Goal: Task Accomplishment & Management: Manage account settings

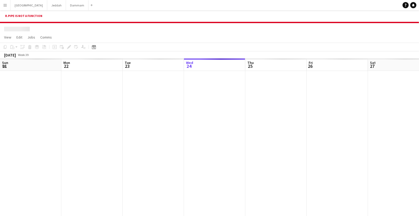
scroll to position [0, 122]
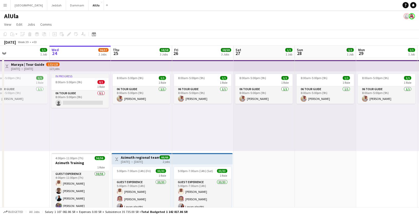
scroll to position [0, 130]
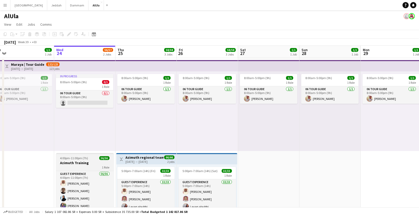
click at [90, 165] on div "1 Role" at bounding box center [84, 167] width 57 height 4
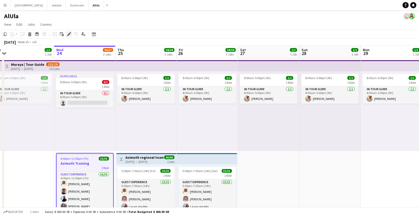
click at [66, 33] on div "Edit" at bounding box center [69, 34] width 6 height 6
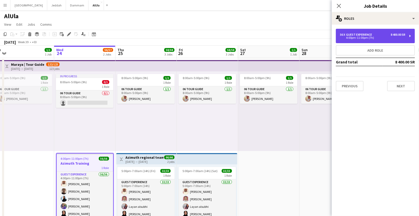
click at [355, 36] on div "4:00pm-11:00pm (7h)" at bounding box center [372, 37] width 65 height 3
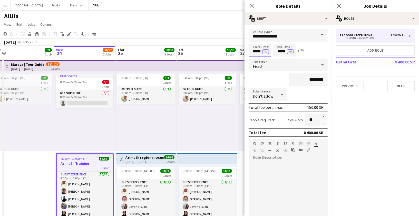
click at [255, 50] on input "*****" at bounding box center [259, 50] width 23 height 13
type input "*****"
click at [255, 57] on div at bounding box center [255, 58] width 10 height 5
click at [251, 7] on icon at bounding box center [251, 5] width 5 height 5
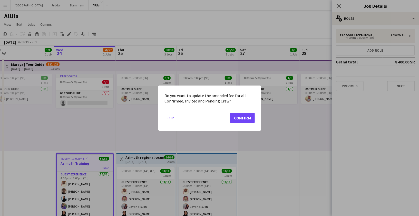
click at [244, 111] on mat-dialog-actions "Skip Confirm" at bounding box center [209, 119] width 90 height 22
click at [243, 116] on button "Confirm" at bounding box center [242, 117] width 25 height 10
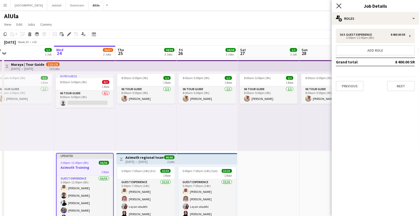
click at [340, 4] on icon at bounding box center [338, 5] width 5 height 5
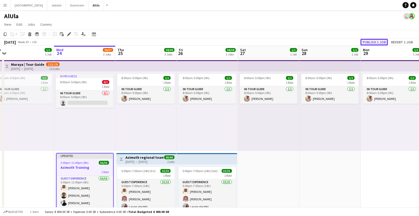
click at [376, 44] on button "Publish 1 job" at bounding box center [373, 42] width 27 height 7
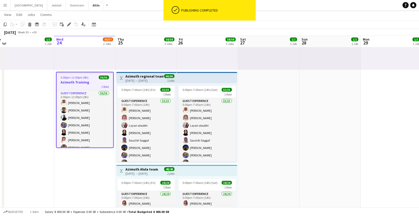
scroll to position [81, 0]
click at [151, 78] on div "[DATE] → [DATE]" at bounding box center [144, 80] width 38 height 4
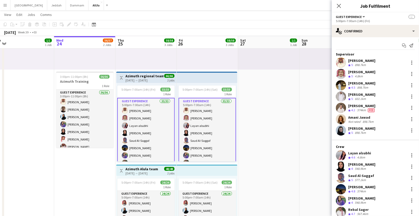
click at [141, 80] on div "[DATE] → [DATE]" at bounding box center [144, 80] width 38 height 4
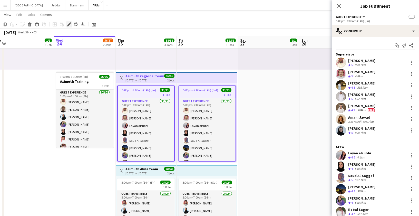
click at [69, 26] on div "Edit" at bounding box center [69, 24] width 6 height 6
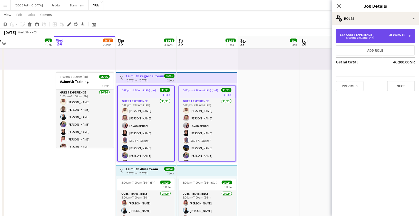
click at [354, 41] on div "33 x Guest Experience 23 100.00 SR 5:00pm-7:00am (14h)" at bounding box center [375, 36] width 79 height 14
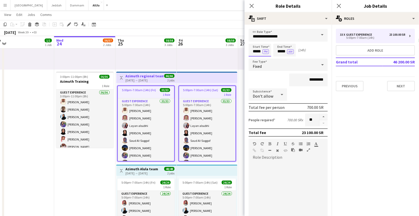
click at [255, 53] on input "*****" at bounding box center [259, 50] width 23 height 13
type input "*****"
click at [256, 59] on div at bounding box center [255, 58] width 10 height 5
click at [254, 9] on div "Close pop-in" at bounding box center [251, 6] width 14 height 12
click at [252, 7] on icon at bounding box center [251, 5] width 5 height 5
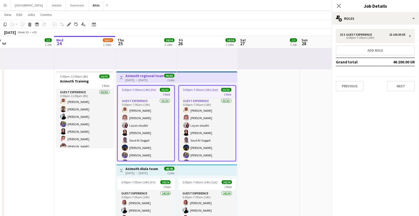
scroll to position [0, 0]
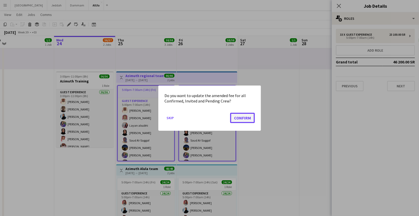
click at [233, 120] on button "Confirm" at bounding box center [242, 117] width 25 height 10
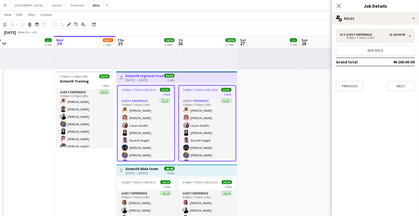
scroll to position [81, 0]
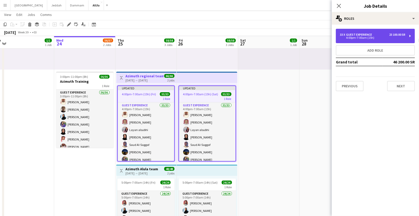
click at [350, 32] on div "33 x Guest Experience 23 100.00 SR 4:00pm-7:00am (15h)" at bounding box center [375, 36] width 79 height 14
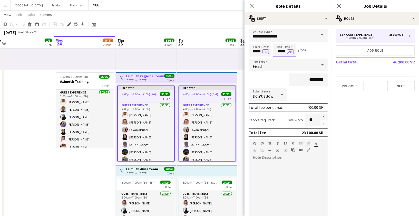
click at [278, 54] on input "*****" at bounding box center [284, 50] width 23 height 13
type input "*****"
click at [280, 41] on div at bounding box center [279, 40] width 10 height 5
click at [250, 5] on icon "Close pop-in" at bounding box center [251, 5] width 5 height 5
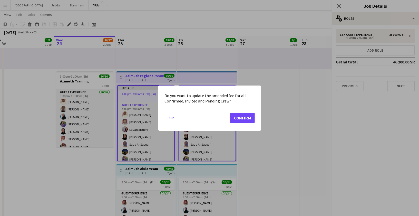
scroll to position [0, 0]
click at [238, 116] on button "Confirm" at bounding box center [242, 117] width 25 height 10
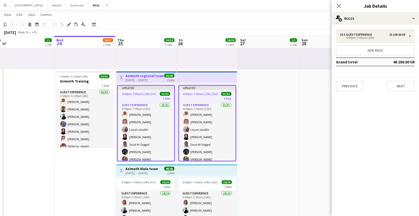
scroll to position [81, 0]
click at [147, 176] on div "5:00pm-7:00am (14h) (Fri) 24/24 1 Role Guest Experience 24/24 5:00pm-7:00am (14…" at bounding box center [146, 215] width 60 height 79
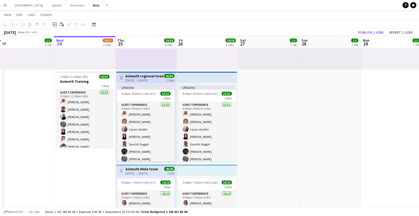
click at [154, 173] on div "[DATE] → [DATE]" at bounding box center [141, 173] width 33 height 4
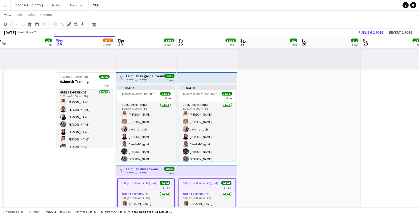
click at [68, 27] on div "Edit" at bounding box center [69, 24] width 6 height 6
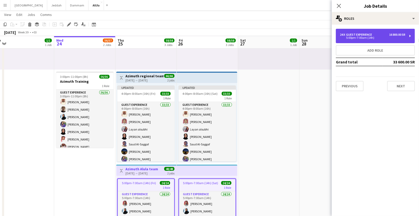
click at [366, 37] on div "5:00pm-7:00am (14h)" at bounding box center [372, 37] width 65 height 3
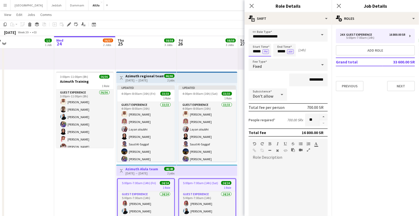
click at [256, 49] on input "*****" at bounding box center [259, 50] width 23 height 13
type input "*****"
click at [256, 59] on div at bounding box center [255, 58] width 10 height 5
click at [279, 52] on input "*****" at bounding box center [284, 50] width 23 height 13
type input "*****"
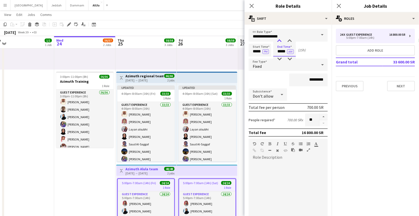
click at [280, 40] on div at bounding box center [279, 40] width 10 height 5
click at [251, 7] on icon "Close pop-in" at bounding box center [251, 5] width 5 height 5
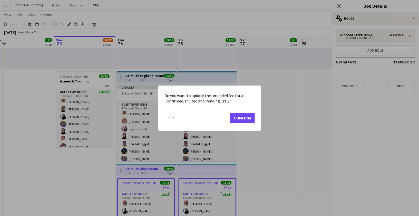
scroll to position [0, 0]
click at [238, 119] on button "Confirm" at bounding box center [242, 117] width 25 height 10
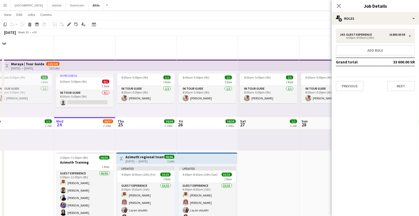
scroll to position [81, 0]
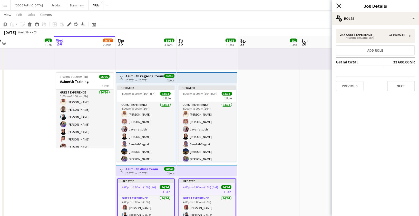
click at [337, 8] on app-icon "Close pop-in" at bounding box center [338, 5] width 7 height 7
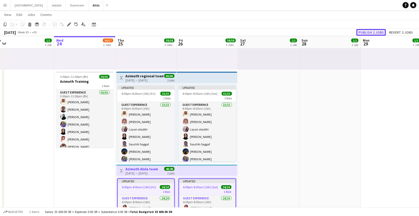
click at [370, 31] on button "Publish 2 jobs" at bounding box center [370, 32] width 29 height 7
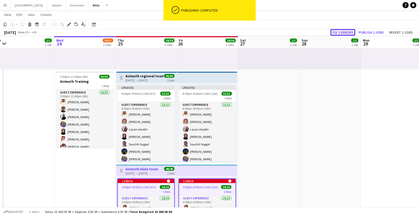
click at [347, 32] on button "Fix 2 errors" at bounding box center [342, 32] width 25 height 7
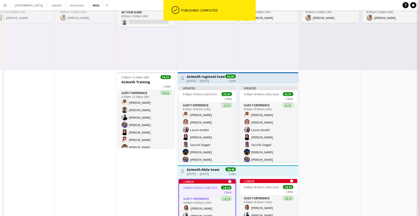
scroll to position [0, 176]
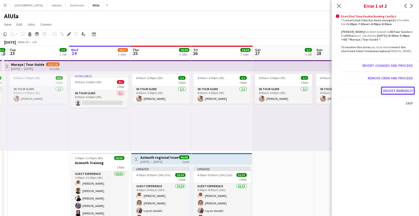
click at [394, 91] on button "Adjust manually" at bounding box center [398, 90] width 34 height 8
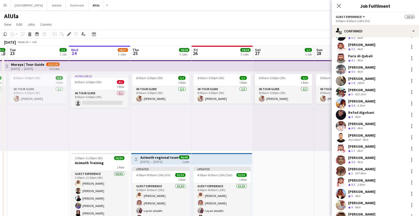
scroll to position [140, 0]
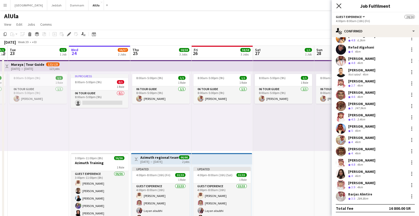
click at [339, 7] on icon at bounding box center [338, 5] width 5 height 5
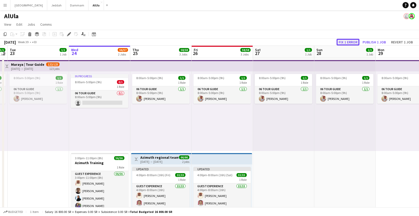
click at [352, 43] on button "Fix 1 error" at bounding box center [347, 42] width 23 height 7
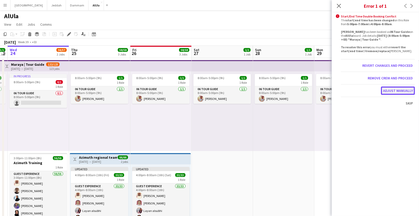
click at [394, 92] on button "Adjust manually" at bounding box center [398, 90] width 34 height 8
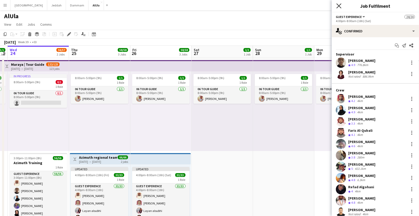
click at [340, 6] on icon "Close pop-in" at bounding box center [338, 5] width 5 height 5
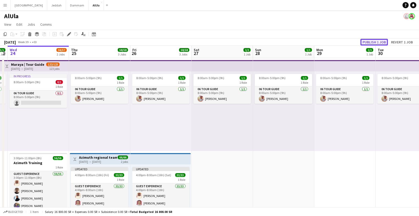
click at [375, 42] on button "Publish 1 job" at bounding box center [373, 42] width 27 height 7
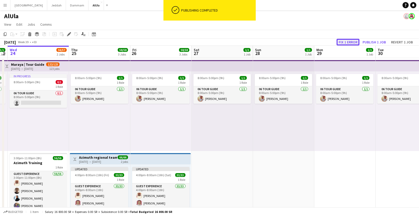
click at [351, 42] on button "Fix 1 error" at bounding box center [347, 42] width 23 height 7
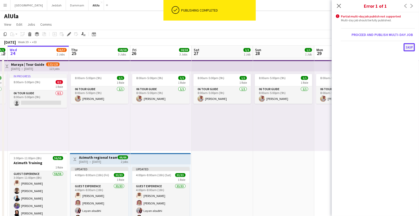
click at [407, 46] on button "Skip" at bounding box center [408, 47] width 11 height 8
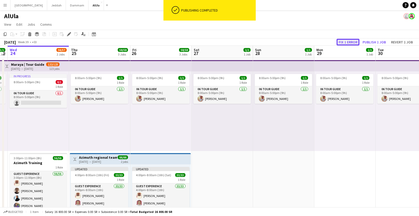
click at [352, 42] on button "Fix 1 error" at bounding box center [347, 42] width 23 height 7
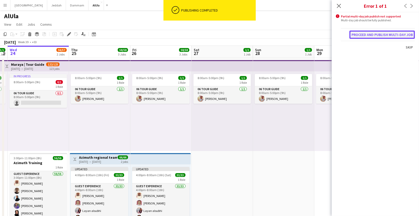
click at [371, 32] on button "Proceed and publish multi-day job" at bounding box center [381, 35] width 65 height 8
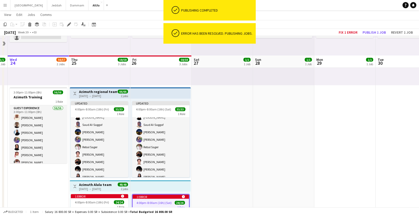
scroll to position [137, 0]
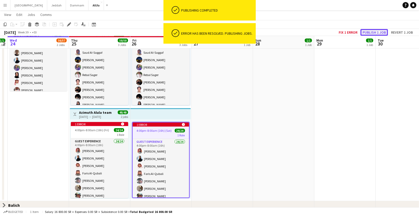
click at [368, 32] on button "Publish 1 job" at bounding box center [373, 32] width 27 height 7
click at [347, 34] on button "Fix 1 error" at bounding box center [347, 32] width 23 height 7
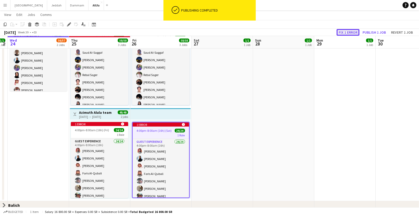
scroll to position [0, 0]
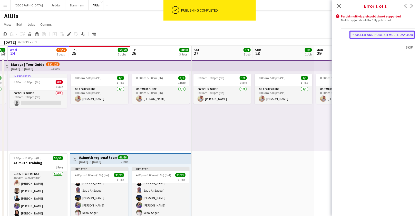
click at [374, 34] on button "Proceed and publish multi-day job" at bounding box center [381, 35] width 65 height 8
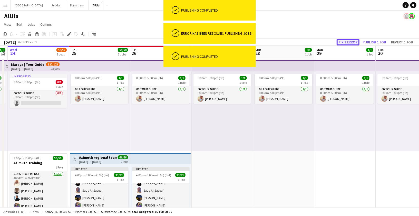
click at [349, 42] on button "Fix 1 error" at bounding box center [347, 42] width 23 height 7
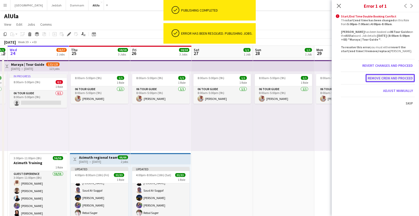
click at [383, 78] on button "Remove crew and proceed" at bounding box center [389, 78] width 49 height 8
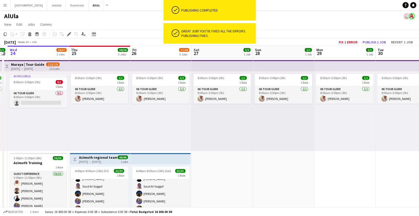
click at [97, 157] on h3 "Azimuth regional team" at bounding box center [98, 157] width 38 height 5
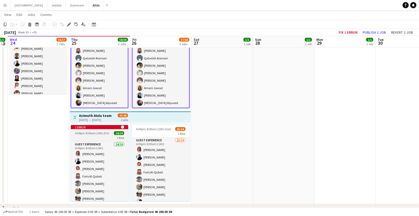
scroll to position [135, 0]
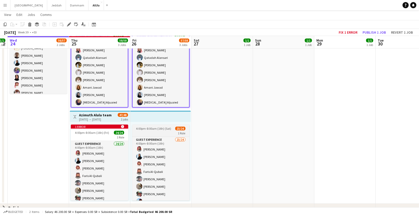
click at [141, 124] on app-job-card "4:00pm-8:00am (16h) (Sat) 23/24 1 Role Guest Experience 23/24 4:00pm-8:00am (16…" at bounding box center [160, 162] width 57 height 76
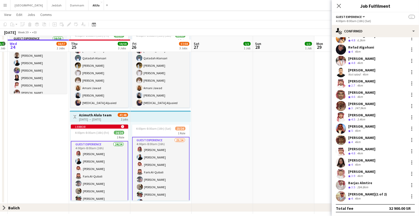
scroll to position [0, 0]
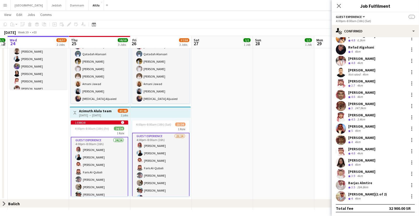
click at [368, 192] on div "[PERSON_NAME] (1 of 2)" at bounding box center [367, 194] width 39 height 5
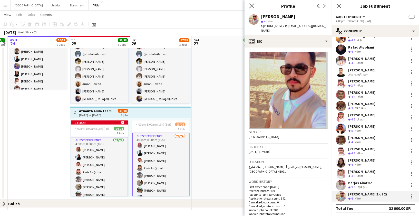
click at [249, 4] on app-icon "Close pop-in" at bounding box center [251, 5] width 7 height 7
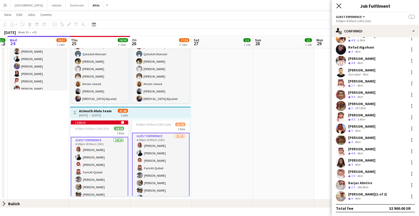
click at [338, 7] on icon at bounding box center [338, 5] width 5 height 5
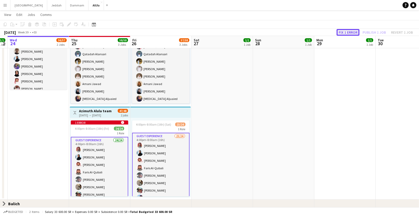
click at [350, 31] on button "Fix 1 error" at bounding box center [347, 32] width 23 height 7
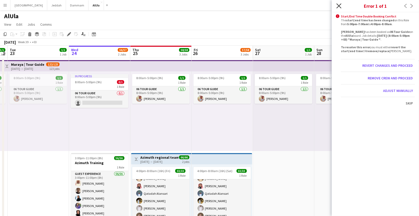
click at [339, 8] on icon "Close pop-in" at bounding box center [338, 5] width 5 height 5
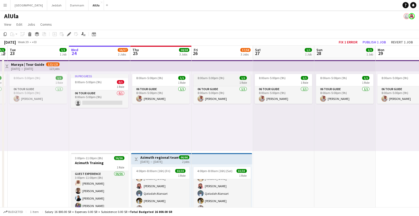
click at [216, 77] on span "8:00am-5:00pm (9h)" at bounding box center [210, 78] width 27 height 4
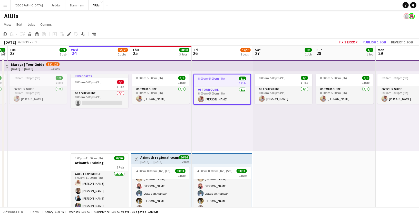
click at [205, 77] on span "8:00am-5:00pm (9h)" at bounding box center [211, 78] width 27 height 4
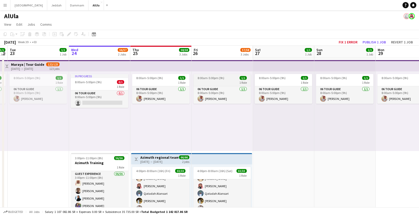
click at [208, 77] on span "8:00am-5:00pm (9h)" at bounding box center [210, 78] width 27 height 4
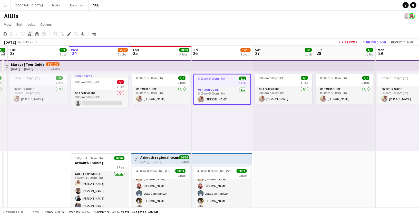
click at [30, 34] on icon "Delete" at bounding box center [30, 34] width 4 height 4
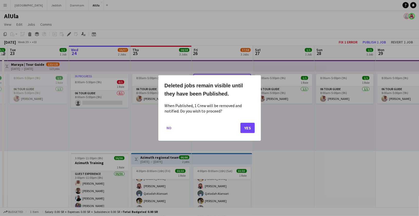
click at [250, 133] on mat-dialog-actions "No Yes" at bounding box center [209, 130] width 90 height 22
click at [246, 128] on button "Yes" at bounding box center [247, 128] width 14 height 10
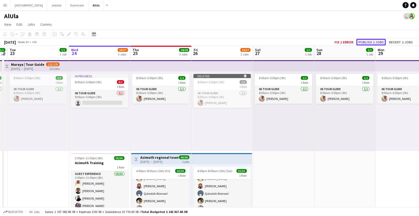
click at [367, 41] on button "Publish 2 jobs" at bounding box center [370, 42] width 29 height 7
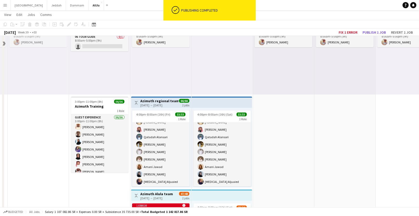
scroll to position [85, 0]
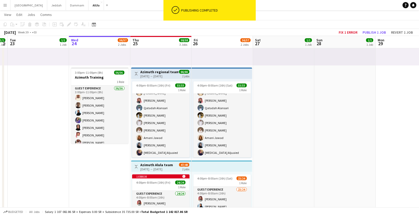
click at [173, 168] on div "Toggle View [PERSON_NAME] team [DATE] → [DATE] 47/48 2 jobs" at bounding box center [161, 166] width 56 height 9
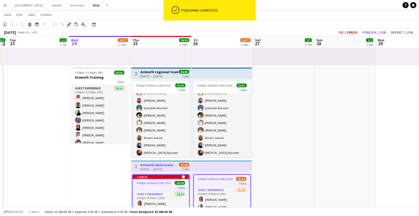
click at [69, 24] on icon at bounding box center [68, 24] width 3 height 3
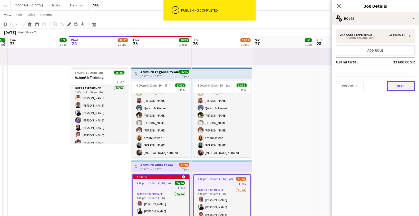
click at [402, 83] on button "Next" at bounding box center [401, 86] width 28 height 10
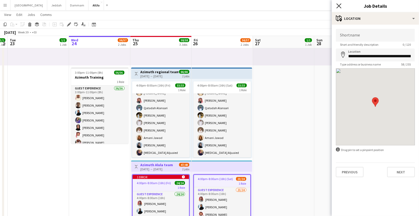
click at [340, 8] on icon "Close pop-in" at bounding box center [338, 5] width 5 height 5
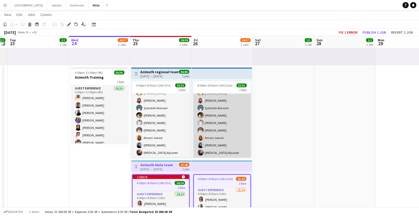
scroll to position [192, 0]
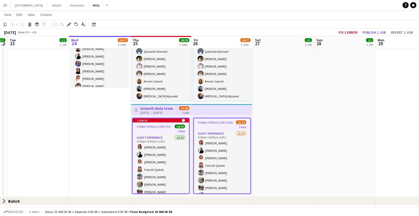
click at [215, 122] on span "4:00pm-8:00am (16h) (Sat)" at bounding box center [215, 122] width 35 height 4
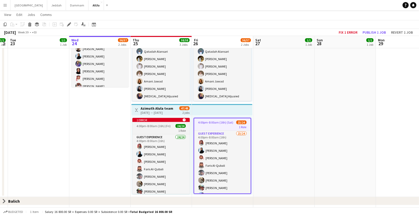
click at [160, 126] on span "4:00pm-8:00am (16h) (Fri)" at bounding box center [153, 126] width 34 height 4
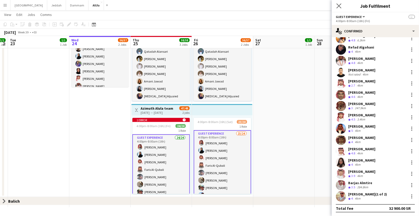
click at [336, 4] on app-icon "Close pop-in" at bounding box center [338, 5] width 7 height 7
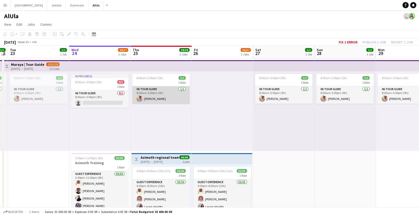
click at [164, 94] on app-card-role "06 Tour Guide [DATE] 8:00am-5:00pm (9h) [PERSON_NAME]" at bounding box center [160, 94] width 57 height 17
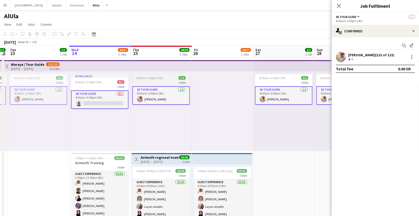
click at [169, 81] on div "1 Role" at bounding box center [160, 82] width 57 height 4
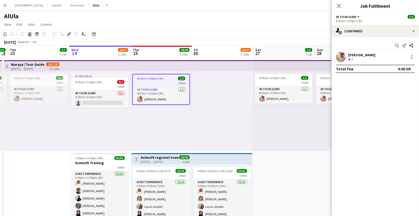
click at [32, 35] on icon "Delete" at bounding box center [30, 34] width 4 height 4
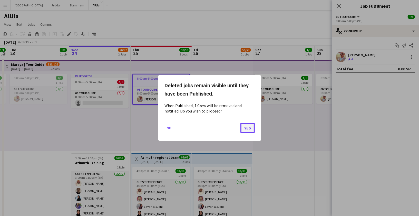
click at [247, 127] on button "Yes" at bounding box center [247, 128] width 14 height 10
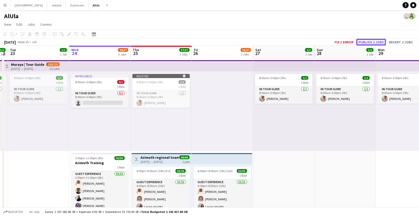
click at [359, 42] on button "Publish 2 jobs" at bounding box center [370, 42] width 29 height 7
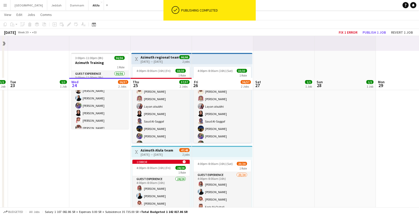
scroll to position [141, 0]
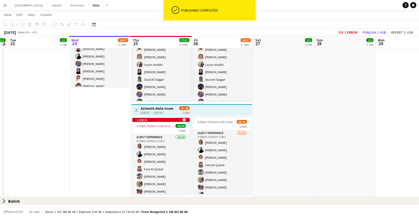
click at [160, 108] on h3 "Azimuth Alula team" at bounding box center [157, 108] width 33 height 5
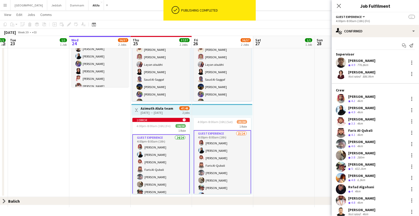
scroll to position [140, 0]
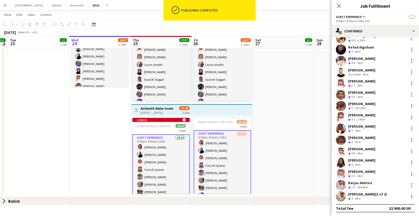
click at [355, 193] on div "[PERSON_NAME] (1 of 2)" at bounding box center [367, 194] width 39 height 5
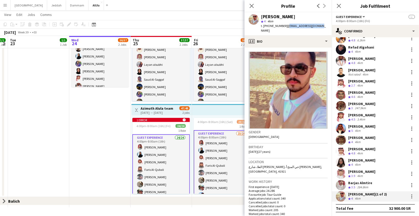
drag, startPoint x: 285, startPoint y: 26, endPoint x: 318, endPoint y: 25, distance: 33.3
click at [318, 25] on div "[PERSON_NAME] star 4 4km t. [PHONE_NUMBER] | [EMAIL_ADDRESS][DOMAIN_NAME]" at bounding box center [287, 23] width 87 height 23
copy span "[EMAIL_ADDRESS][DOMAIN_NAME]"
click at [252, 8] on icon "Close pop-in" at bounding box center [251, 5] width 5 height 5
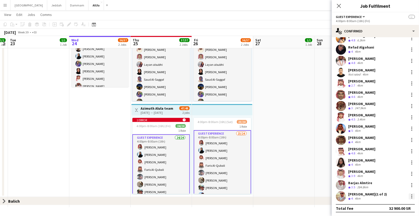
click at [411, 197] on div at bounding box center [411, 197] width 1 height 1
click at [392, 177] on button "Remove" at bounding box center [395, 174] width 40 height 12
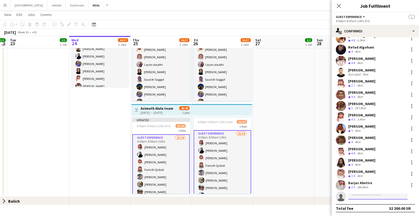
click at [368, 195] on input at bounding box center [377, 196] width 59 height 6
paste input "**********"
type input "**********"
click at [354, 195] on input "**********" at bounding box center [377, 196] width 59 height 6
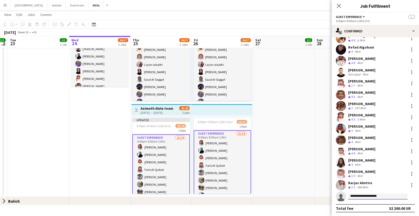
click at [354, 195] on input "**********" at bounding box center [377, 196] width 59 height 6
paste input "**********"
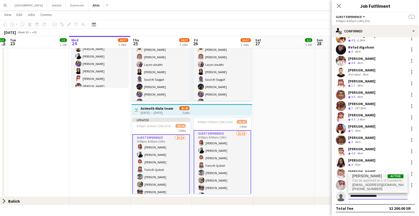
type input "**********"
click at [360, 183] on span "[EMAIL_ADDRESS][DOMAIN_NAME]" at bounding box center [377, 185] width 51 height 4
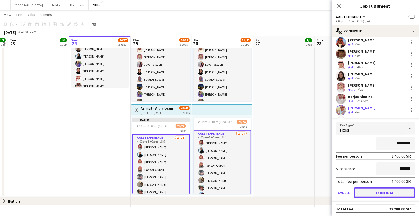
click at [361, 191] on button "Confirm" at bounding box center [384, 192] width 61 height 10
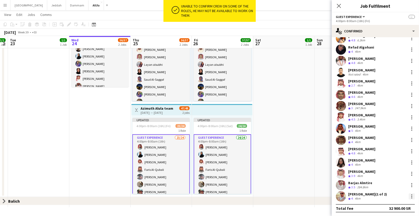
click at [410, 197] on div at bounding box center [412, 196] width 6 height 6
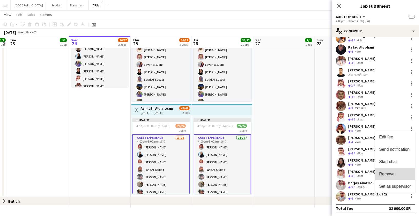
click at [389, 175] on span "Remove" at bounding box center [386, 174] width 15 height 4
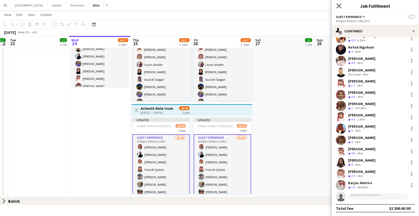
click at [338, 7] on icon at bounding box center [338, 5] width 5 height 5
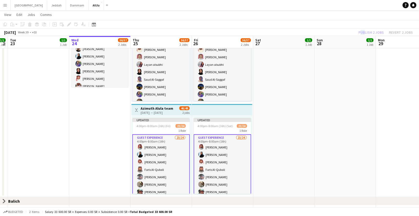
click at [362, 30] on div "Publish 2 jobs Revert 2 jobs" at bounding box center [385, 32] width 67 height 7
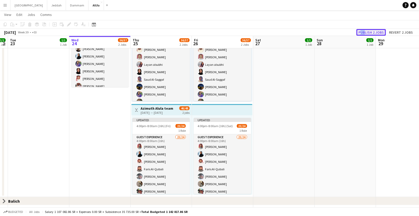
click at [365, 30] on button "Publish 2 jobs" at bounding box center [370, 32] width 29 height 7
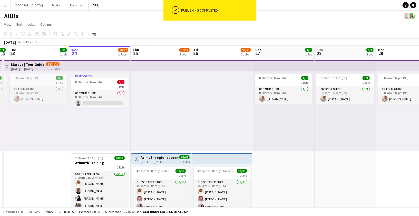
scroll to position [141, 0]
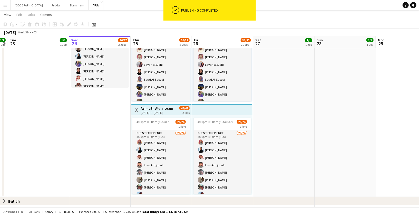
click at [159, 109] on h3 "Azimuth Alula team" at bounding box center [157, 108] width 33 height 5
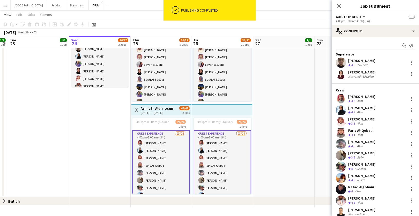
scroll to position [140, 0]
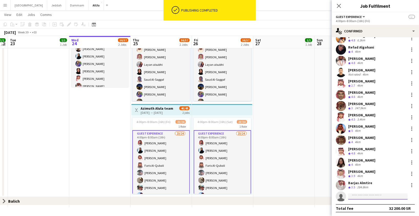
click at [360, 195] on input at bounding box center [377, 196] width 59 height 6
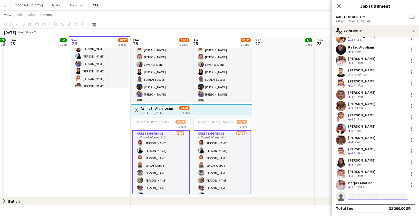
paste input "**********"
type input "**********"
click at [359, 208] on span "[EMAIL_ADDRESS][DOMAIN_NAME]" at bounding box center [377, 207] width 51 height 4
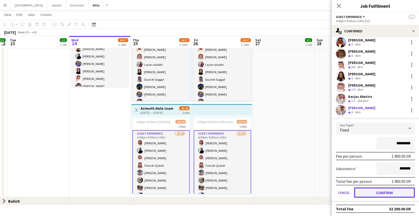
click at [367, 192] on button "Confirm" at bounding box center [384, 192] width 61 height 10
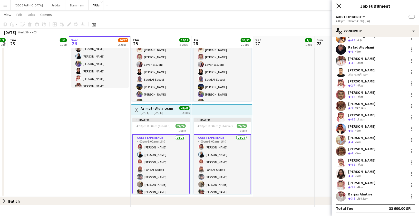
click at [336, 6] on icon "Close pop-in" at bounding box center [338, 5] width 5 height 5
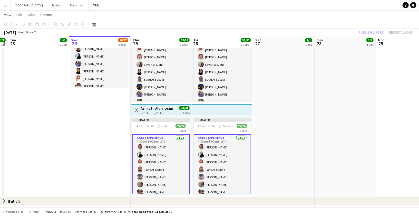
click at [374, 34] on div "Publish 2 jobs Revert 2 jobs" at bounding box center [385, 32] width 67 height 7
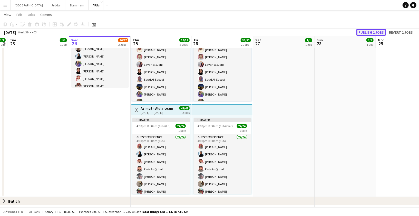
click at [370, 33] on button "Publish 2 jobs" at bounding box center [370, 32] width 29 height 7
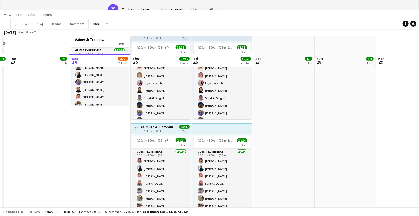
scroll to position [0, 0]
